Goal: Information Seeking & Learning: Learn about a topic

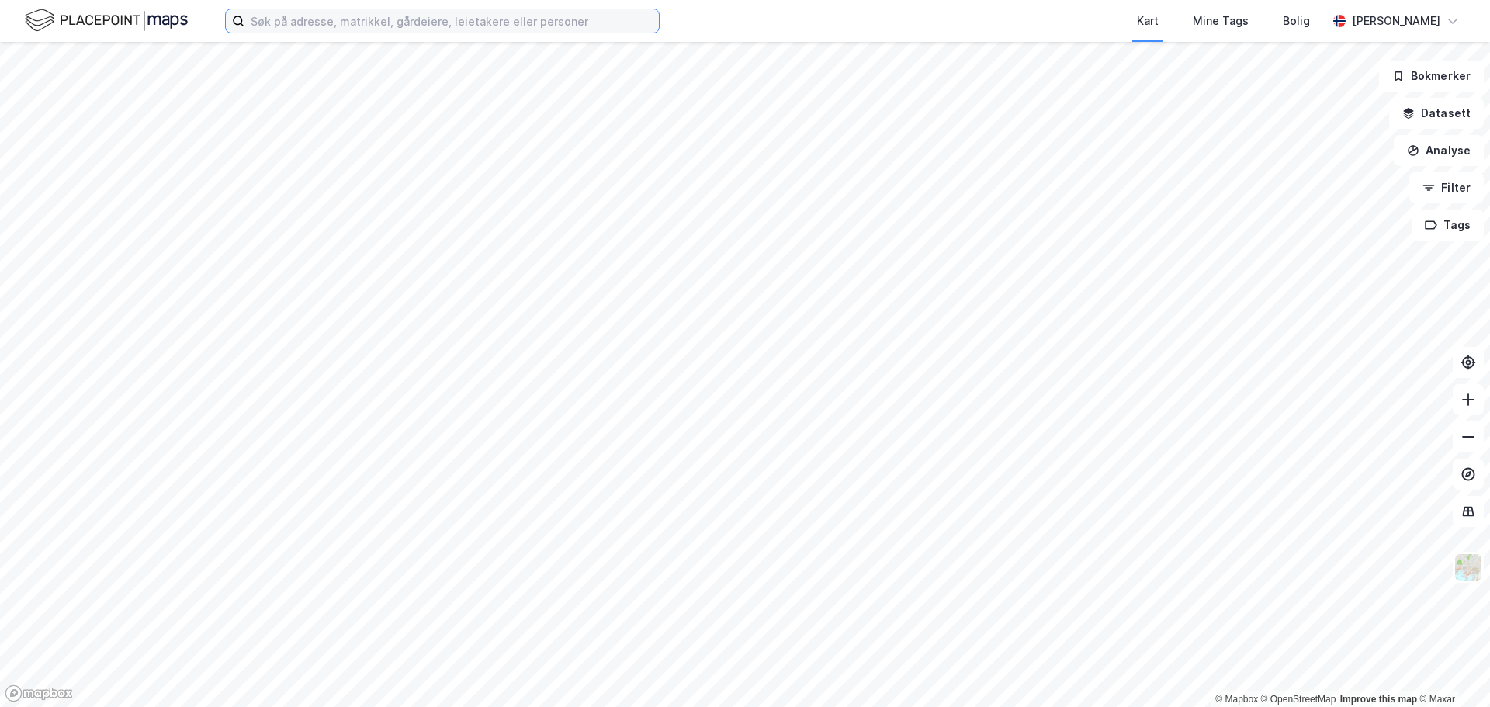
click at [343, 24] on input at bounding box center [451, 20] width 414 height 23
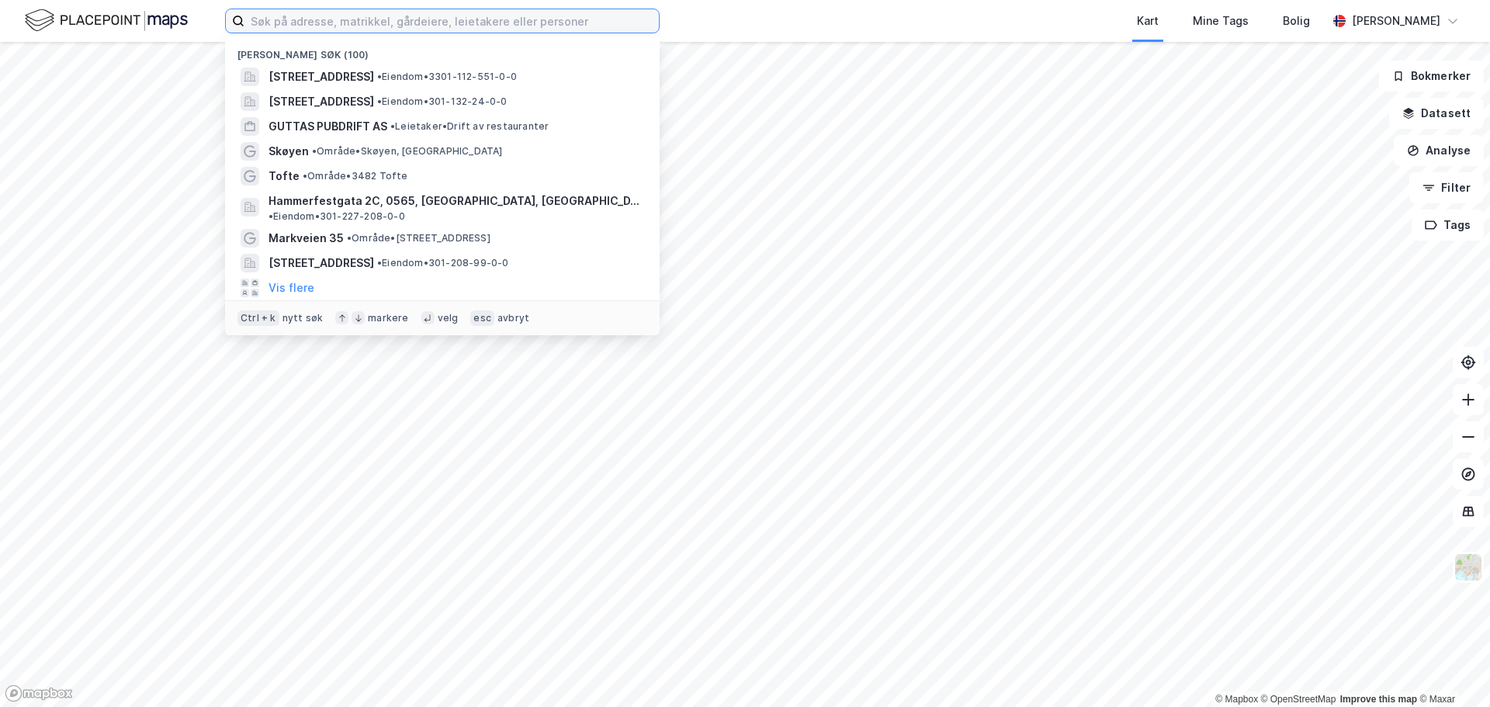
paste input "Kristian Kølles vei 7"
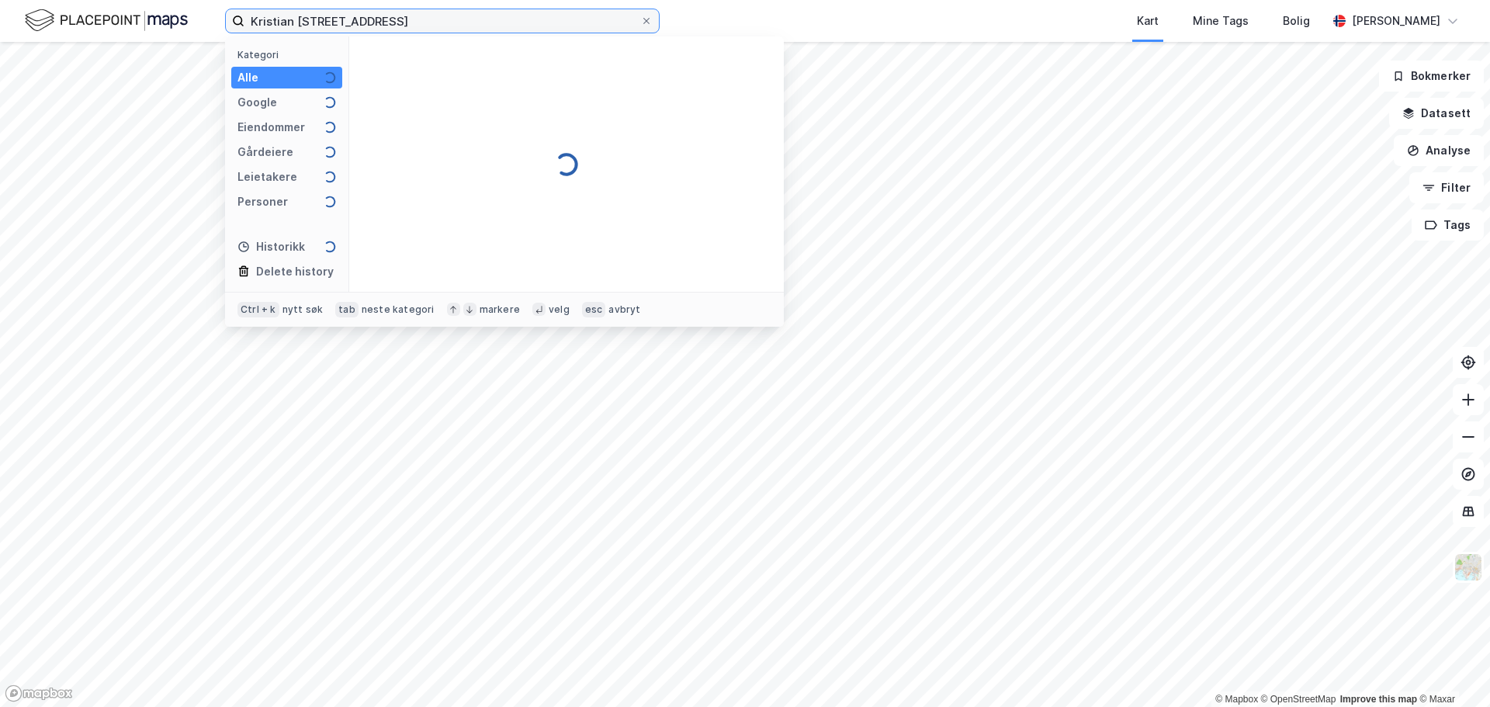
type input "Kristian Kølles vei 7"
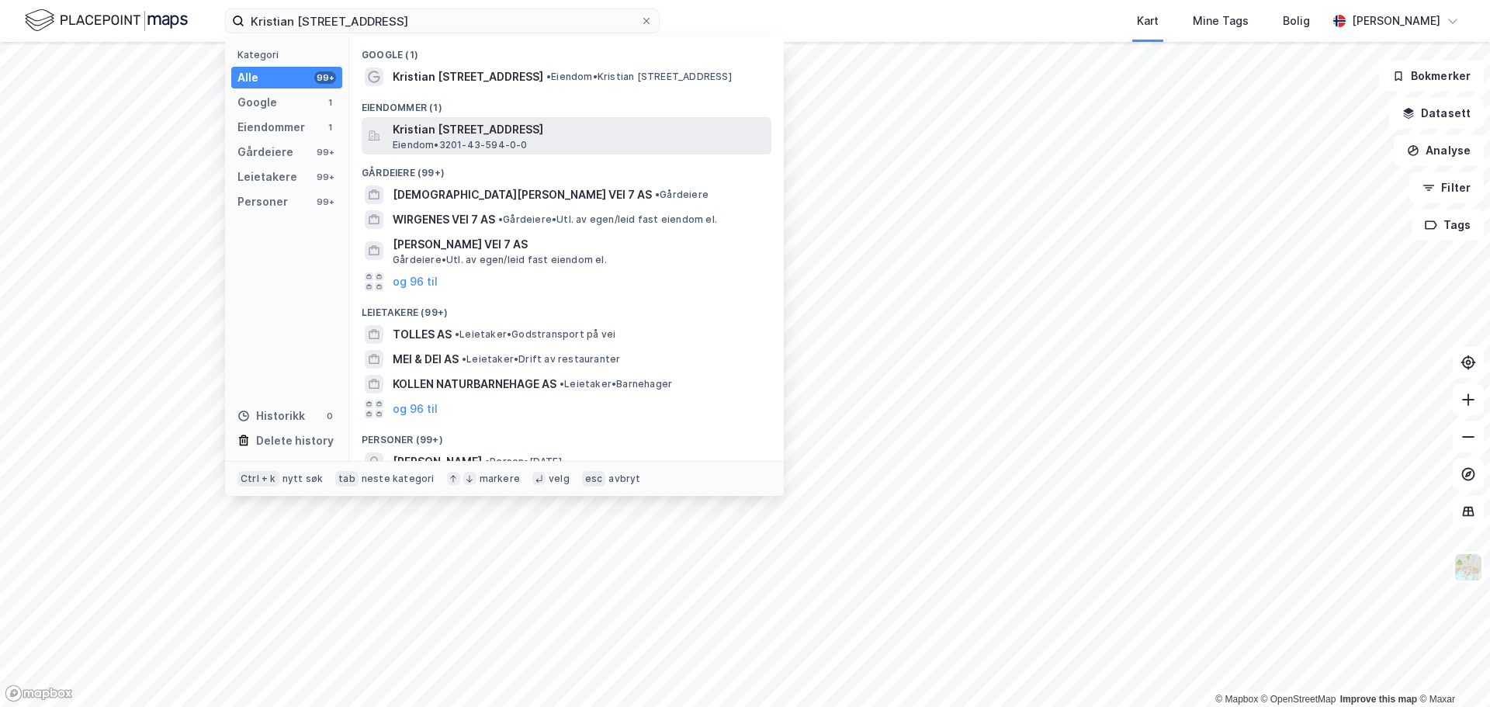
click at [438, 124] on span "Kristian Kølles vei 7, 1367, SNARØYA, BÆRUM" at bounding box center [579, 129] width 373 height 19
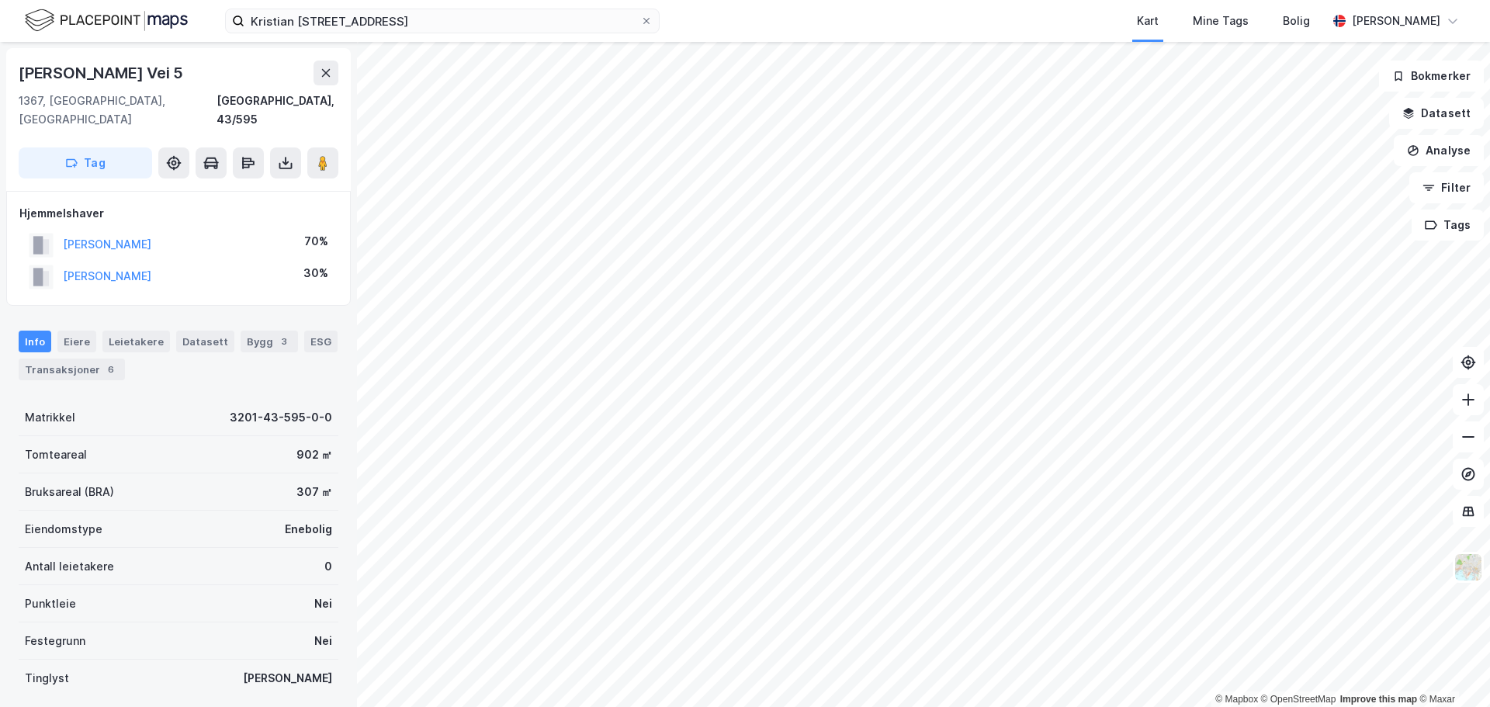
drag, startPoint x: 206, startPoint y: 261, endPoint x: 53, endPoint y: 265, distance: 153.7
click at [53, 265] on div "ZEINER KAROLINE RØVIK 30%" at bounding box center [178, 277] width 318 height 32
copy button "ZEINER KAROLINE RØVIK"
click at [285, 155] on icon at bounding box center [286, 163] width 16 height 16
click at [243, 188] on div "Last ned grunnbok" at bounding box center [209, 194] width 90 height 12
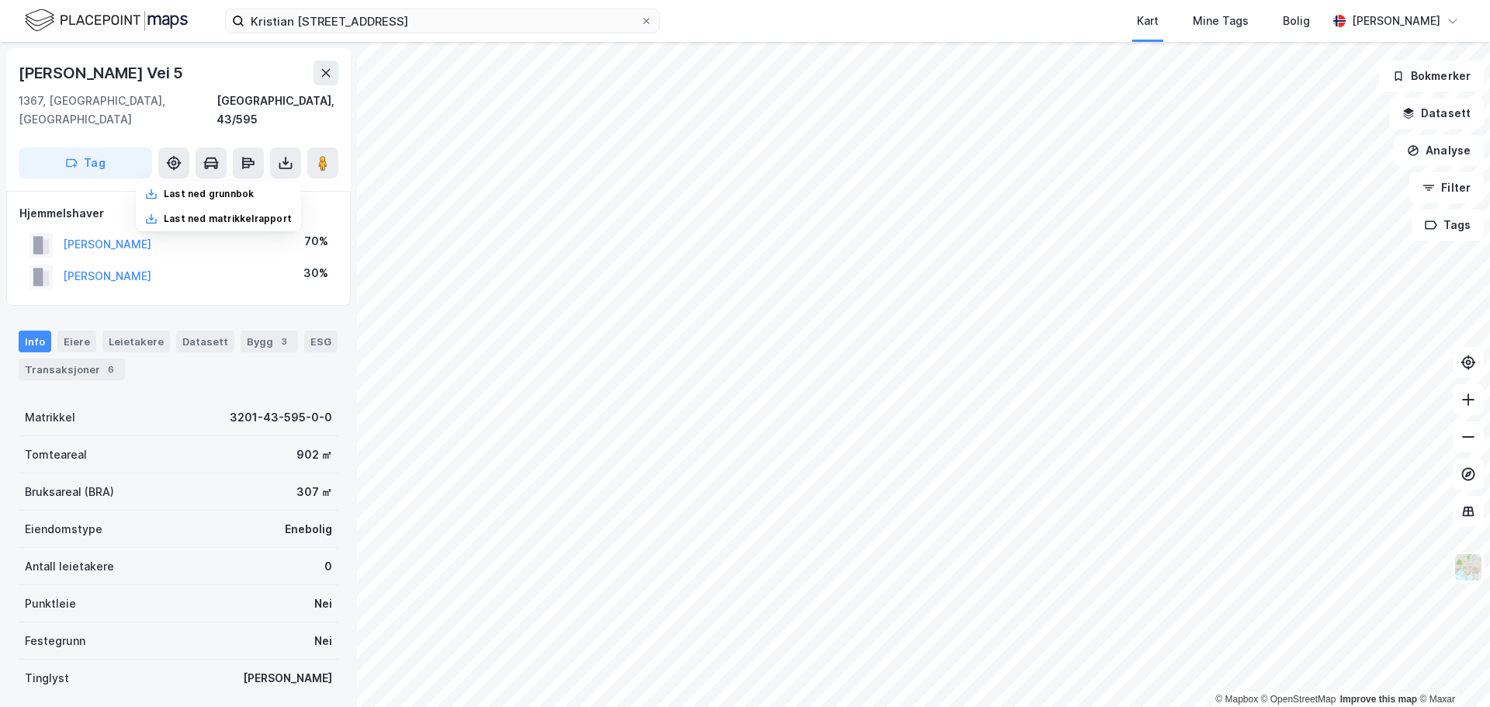
click at [308, 204] on div "Hjemmelshaver" at bounding box center [178, 213] width 318 height 19
